Goal: Task Accomplishment & Management: Manage account settings

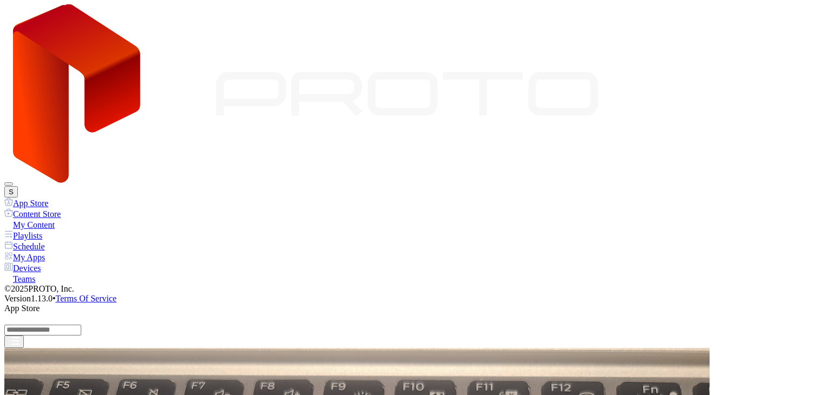
scroll to position [750, 0]
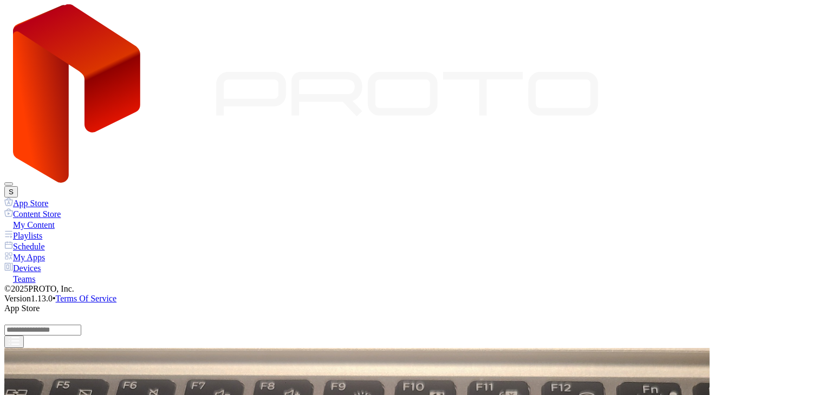
click at [33, 263] on div "Devices" at bounding box center [415, 268] width 823 height 11
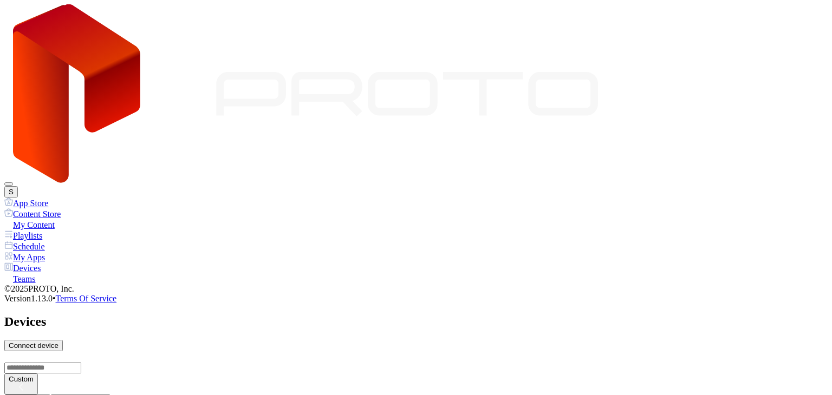
scroll to position [758, 0]
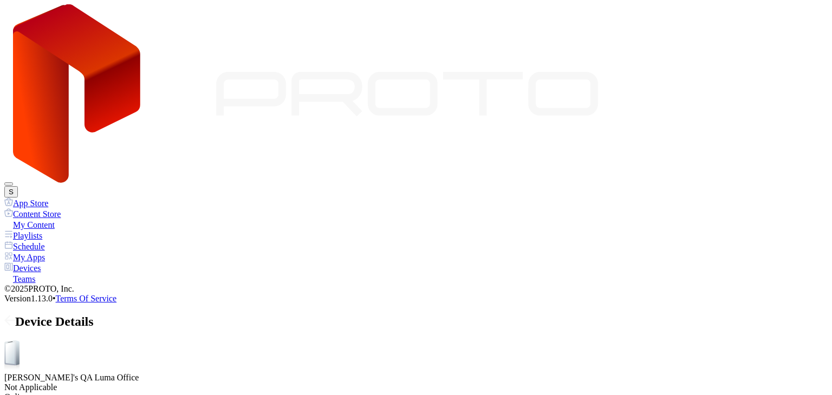
drag, startPoint x: 260, startPoint y: 220, endPoint x: 235, endPoint y: 222, distance: 25.0
drag, startPoint x: 234, startPoint y: 220, endPoint x: 208, endPoint y: 222, distance: 26.0
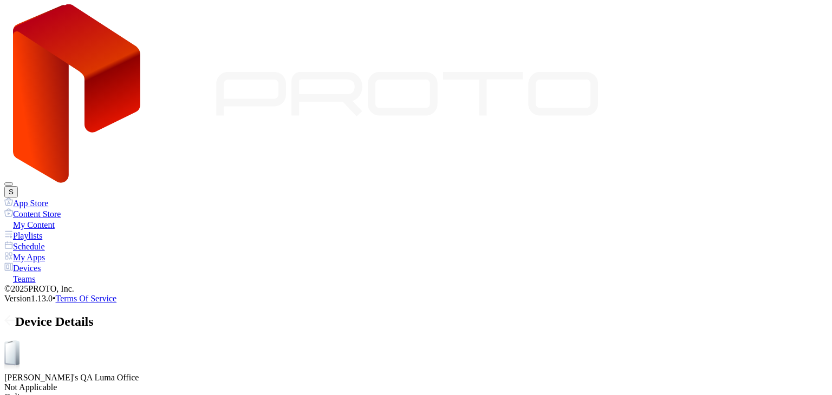
drag, startPoint x: 207, startPoint y: 220, endPoint x: 187, endPoint y: 223, distance: 19.7
drag, startPoint x: 186, startPoint y: 220, endPoint x: 141, endPoint y: 224, distance: 45.7
drag, startPoint x: 158, startPoint y: 220, endPoint x: 288, endPoint y: 220, distance: 130.6
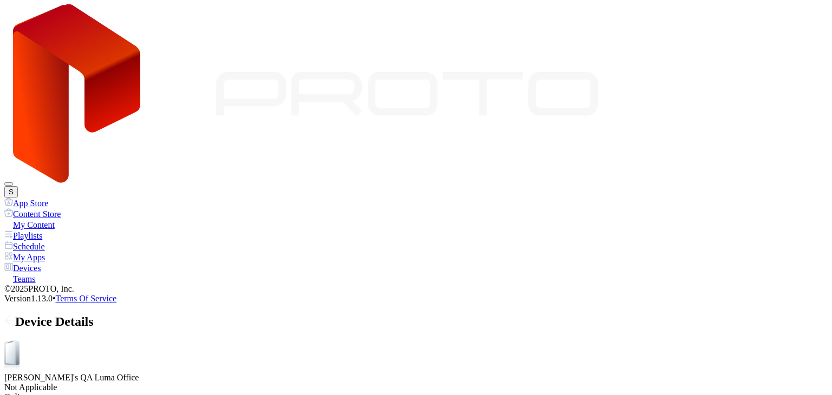
click at [10, 316] on icon at bounding box center [7, 320] width 4 height 9
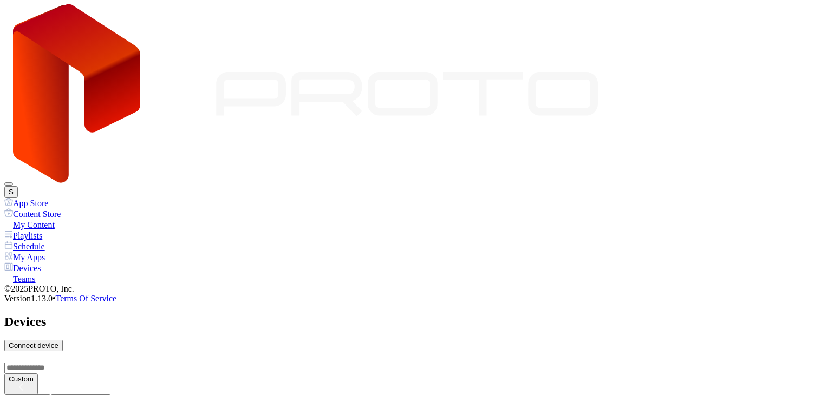
scroll to position [244, 0]
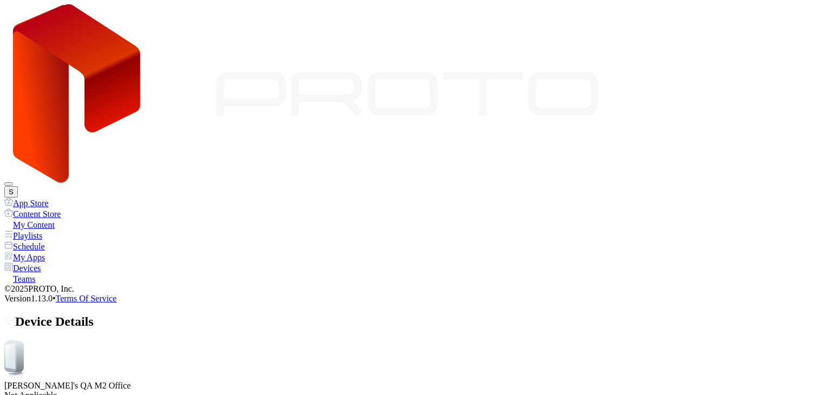
drag, startPoint x: 220, startPoint y: 219, endPoint x: 178, endPoint y: 224, distance: 42.5
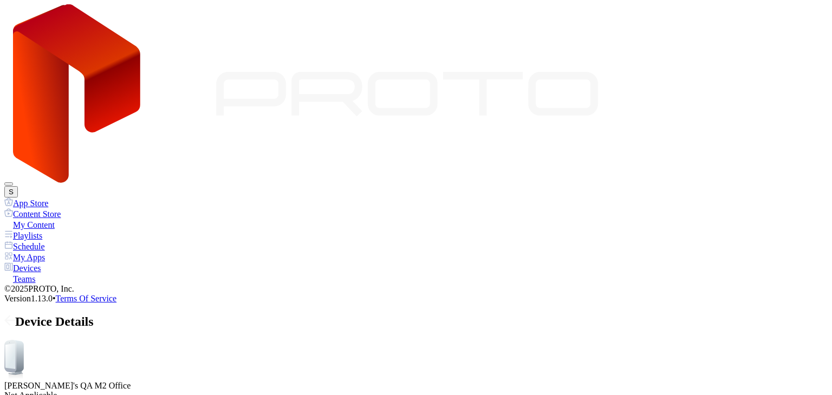
drag, startPoint x: 181, startPoint y: 220, endPoint x: 229, endPoint y: 224, distance: 47.2
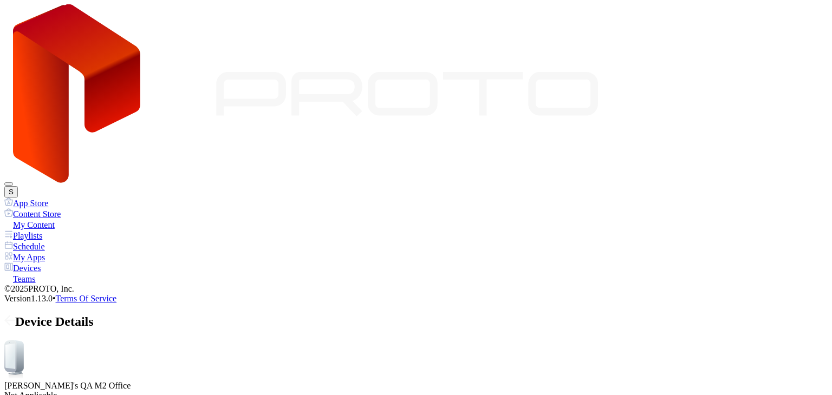
drag, startPoint x: 203, startPoint y: 220, endPoint x: 220, endPoint y: 222, distance: 16.8
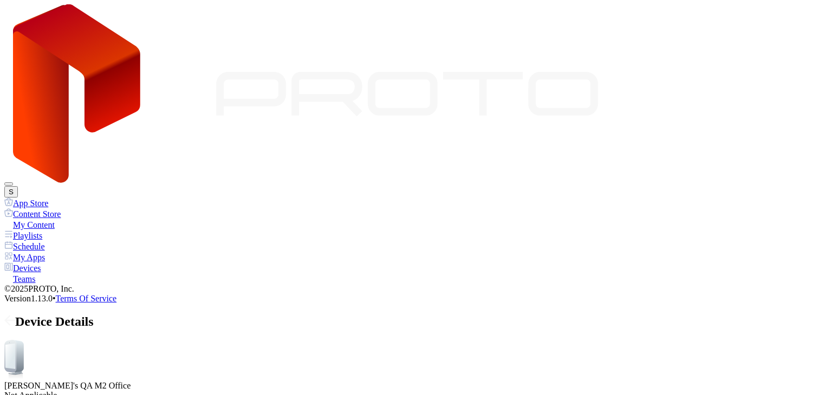
drag, startPoint x: 232, startPoint y: 220, endPoint x: 242, endPoint y: 220, distance: 9.8
drag, startPoint x: 242, startPoint y: 220, endPoint x: 193, endPoint y: 223, distance: 48.3
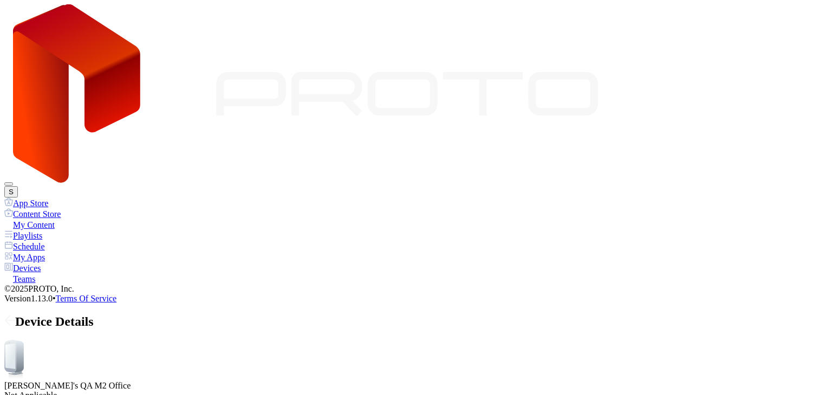
click at [15, 315] on icon at bounding box center [9, 320] width 11 height 11
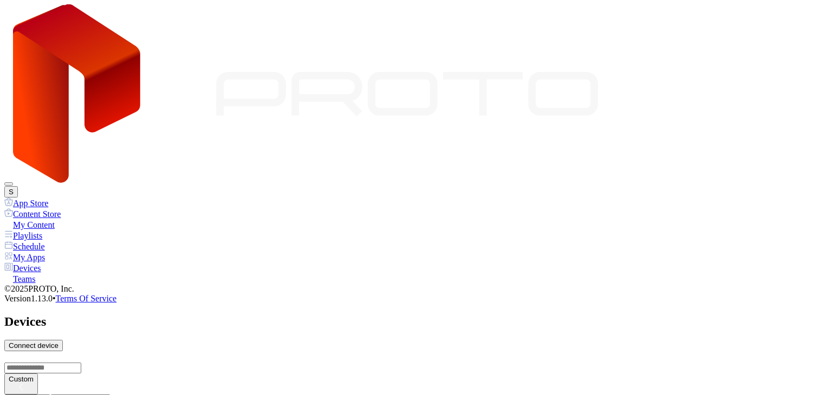
scroll to position [48, 0]
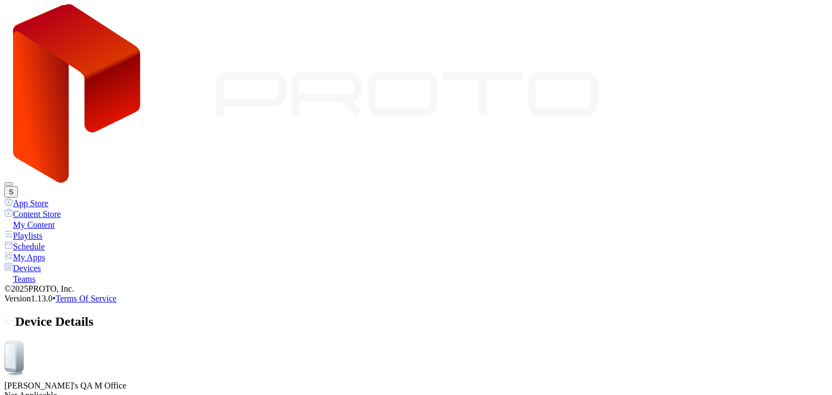
click at [15, 315] on icon at bounding box center [9, 320] width 11 height 11
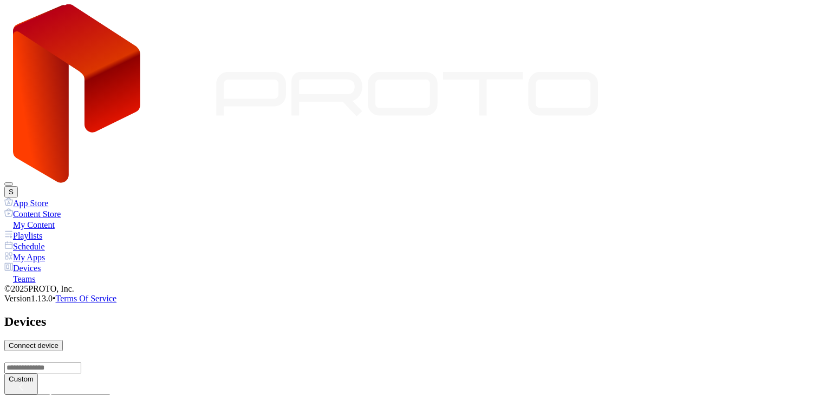
scroll to position [758, 0]
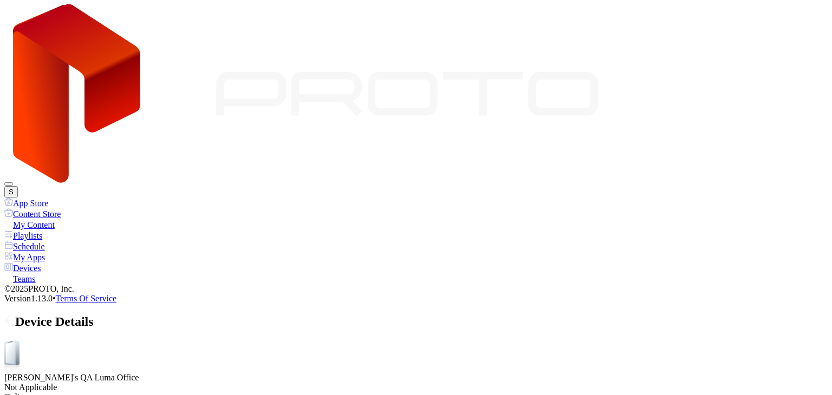
drag, startPoint x: 240, startPoint y: 221, endPoint x: 193, endPoint y: 222, distance: 47.1
drag, startPoint x: 192, startPoint y: 219, endPoint x: 183, endPoint y: 224, distance: 9.7
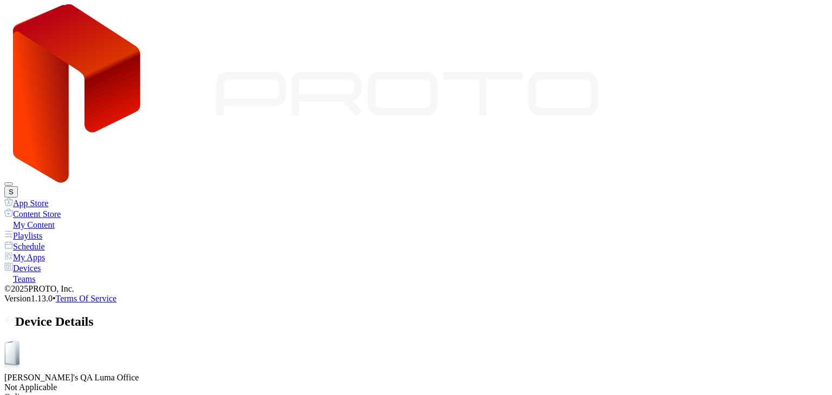
drag, startPoint x: 199, startPoint y: 222, endPoint x: 243, endPoint y: 223, distance: 43.3
click at [15, 315] on icon at bounding box center [9, 320] width 11 height 11
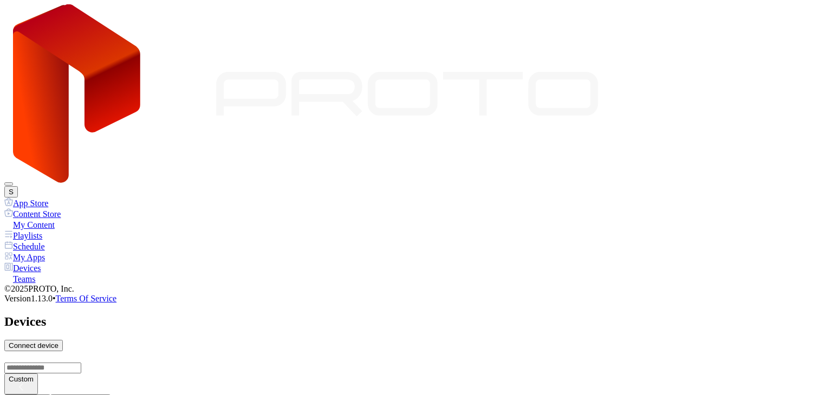
scroll to position [223, 0]
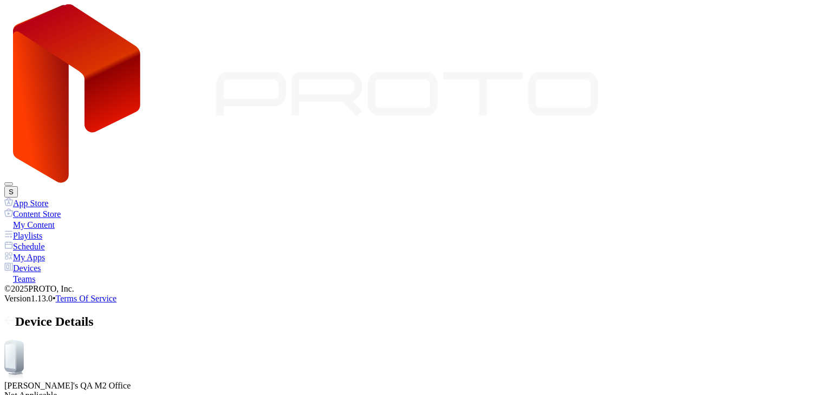
drag, startPoint x: 217, startPoint y: 220, endPoint x: 170, endPoint y: 222, distance: 47.7
drag, startPoint x: 170, startPoint y: 222, endPoint x: 270, endPoint y: 225, distance: 100.8
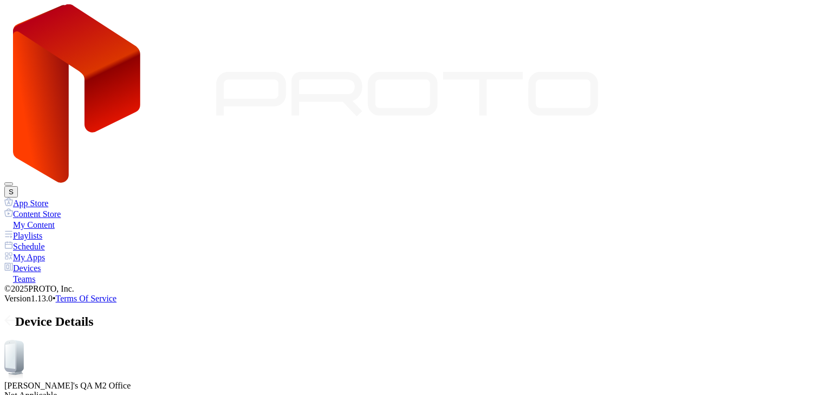
drag, startPoint x: 268, startPoint y: 219, endPoint x: 258, endPoint y: 221, distance: 10.5
drag, startPoint x: 258, startPoint y: 221, endPoint x: 278, endPoint y: 224, distance: 20.2
